Goal: Task Accomplishment & Management: Use online tool/utility

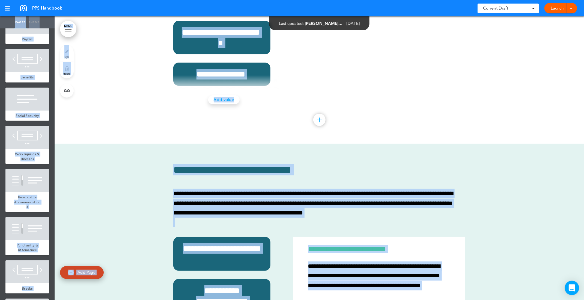
drag, startPoint x: 579, startPoint y: 253, endPoint x: 576, endPoint y: 284, distance: 30.5
click at [575, 285] on body "Checking url availability This handbook [GEOGRAPHIC_DATA] Settings Signatures C…" at bounding box center [292, 150] width 584 height 300
drag, startPoint x: 576, startPoint y: 284, endPoint x: 543, endPoint y: 234, distance: 59.6
drag, startPoint x: 546, startPoint y: 232, endPoint x: 557, endPoint y: 236, distance: 11.7
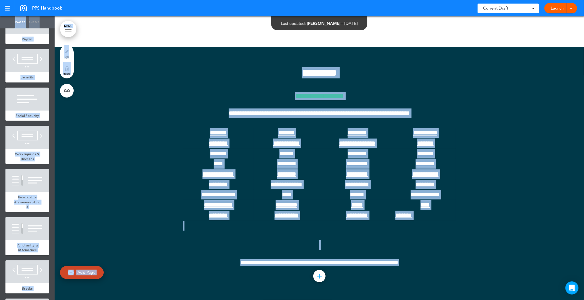
click at [558, 246] on div at bounding box center [319, 173] width 529 height 253
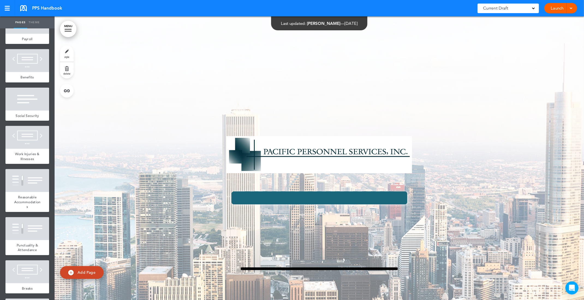
scroll to position [54, 0]
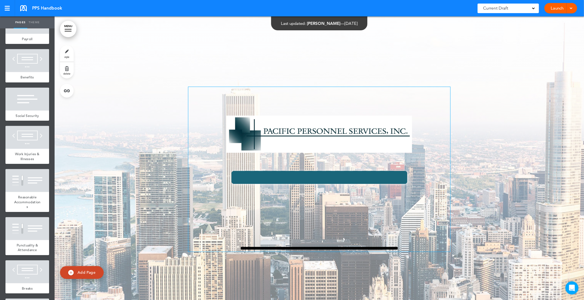
click at [269, 136] on img at bounding box center [320, 134] width 186 height 37
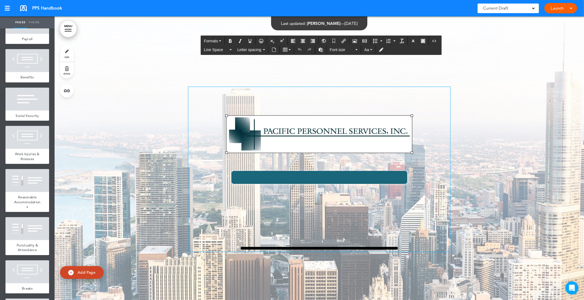
click at [294, 126] on img at bounding box center [320, 134] width 186 height 37
click at [294, 99] on p at bounding box center [319, 96] width 262 height 19
click at [272, 126] on img at bounding box center [320, 134] width 186 height 37
click at [308, 133] on img at bounding box center [320, 134] width 186 height 37
click at [331, 125] on img at bounding box center [320, 134] width 186 height 37
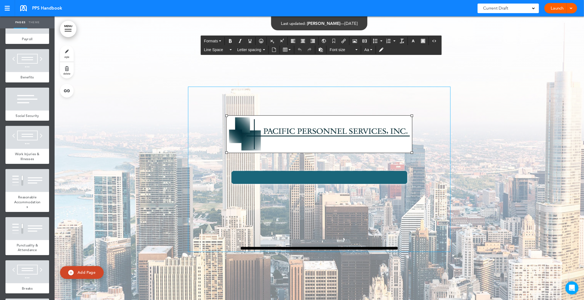
click at [353, 103] on p at bounding box center [319, 96] width 262 height 19
click at [410, 115] on div "**********" at bounding box center [319, 169] width 262 height 165
click at [406, 118] on img at bounding box center [320, 134] width 186 height 37
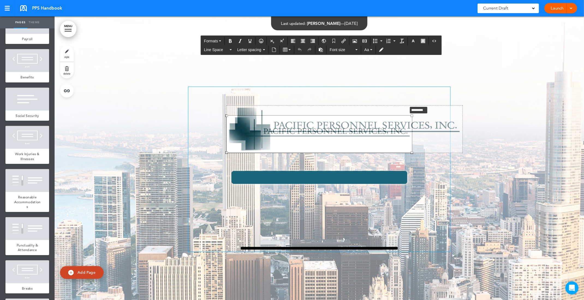
drag, startPoint x: 407, startPoint y: 115, endPoint x: 424, endPoint y: 92, distance: 28.9
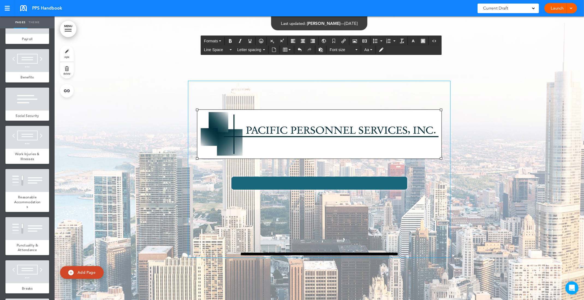
scroll to position [49, 0]
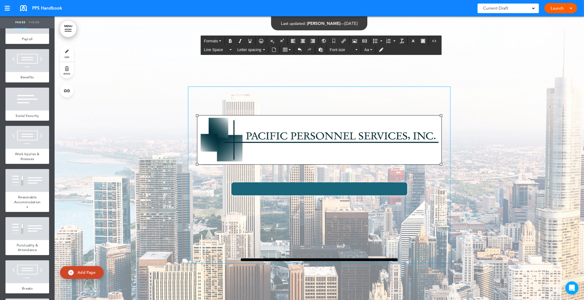
click at [423, 93] on p at bounding box center [319, 96] width 262 height 19
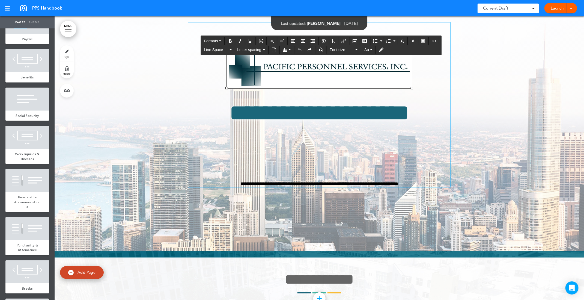
click at [466, 89] on div at bounding box center [319, 109] width 529 height 283
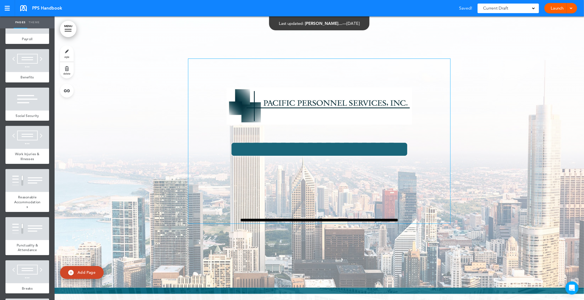
scroll to position [0, 0]
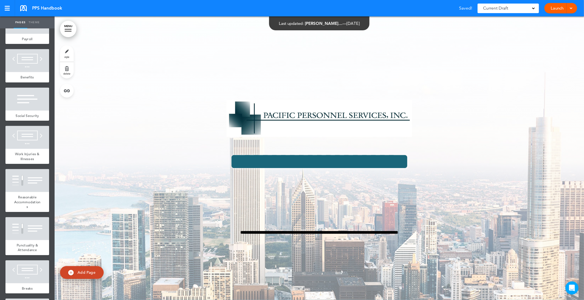
click at [488, 109] on div at bounding box center [319, 157] width 529 height 283
click at [457, 76] on div at bounding box center [319, 157] width 529 height 283
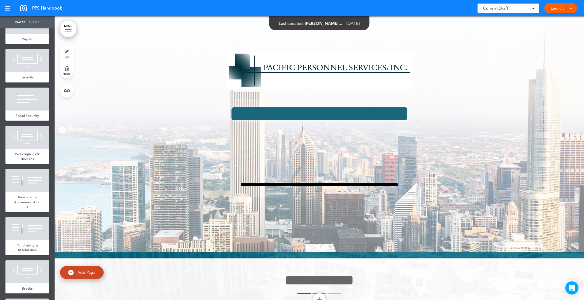
scroll to position [109, 0]
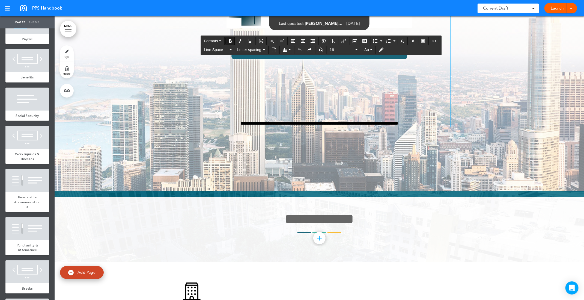
click at [307, 119] on div "**********" at bounding box center [319, 44] width 262 height 165
drag, startPoint x: 408, startPoint y: 121, endPoint x: 218, endPoint y: 130, distance: 191.0
click at [218, 130] on div "**********" at bounding box center [319, 49] width 273 height 215
